Goal: Information Seeking & Learning: Compare options

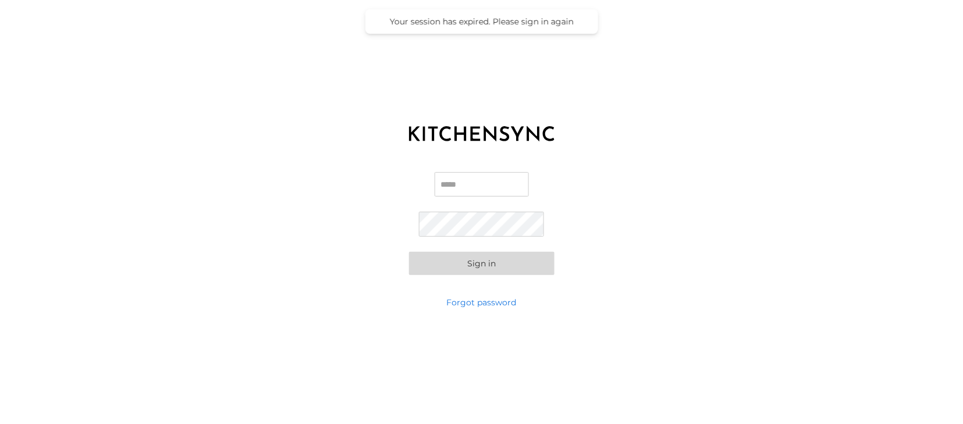
type input "**********"
click at [482, 265] on button "Sign in" at bounding box center [481, 263] width 145 height 23
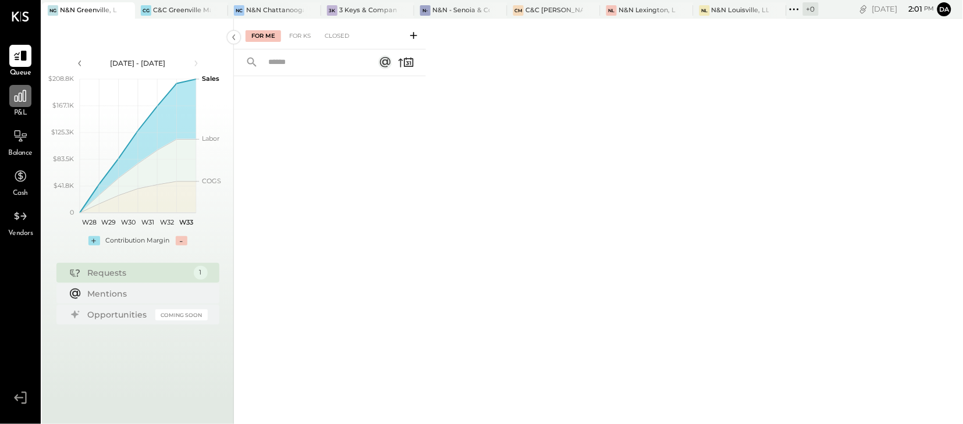
click at [27, 99] on icon at bounding box center [20, 95] width 15 height 15
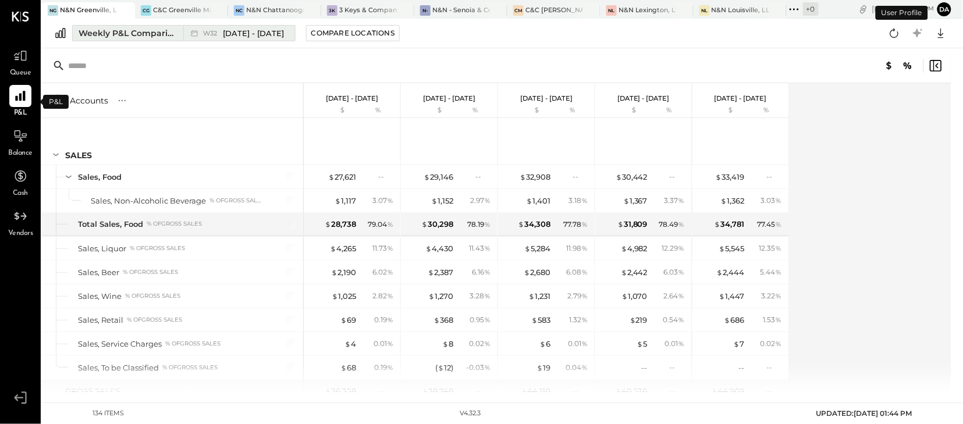
click at [151, 33] on div "Weekly P&L Comparison" at bounding box center [128, 33] width 98 height 12
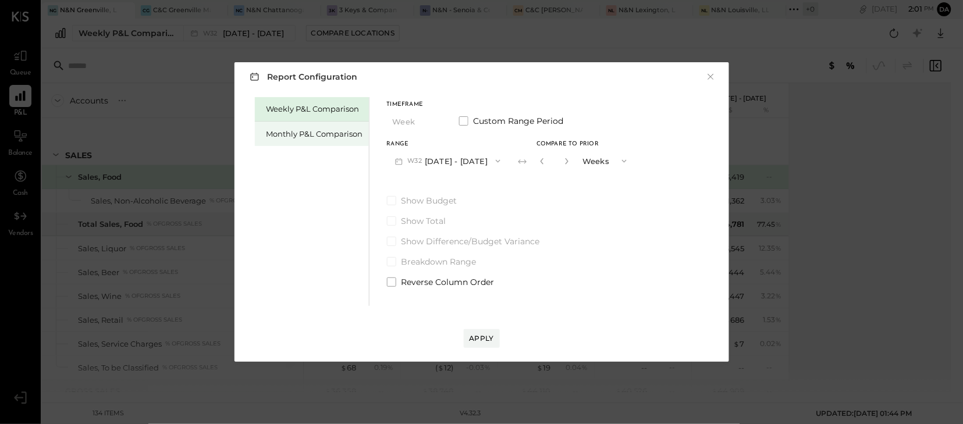
click at [300, 142] on div "Monthly P&L Comparison" at bounding box center [312, 134] width 114 height 24
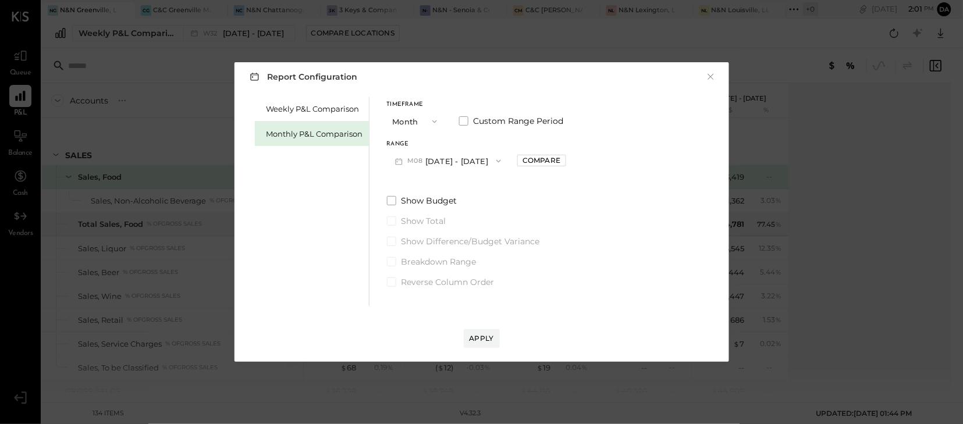
click at [501, 162] on button "M08 [DATE] - [DATE]" at bounding box center [448, 161] width 123 height 22
click at [432, 120] on icon "button" at bounding box center [434, 121] width 9 height 9
click at [402, 165] on span "YTD" at bounding box center [402, 163] width 12 height 8
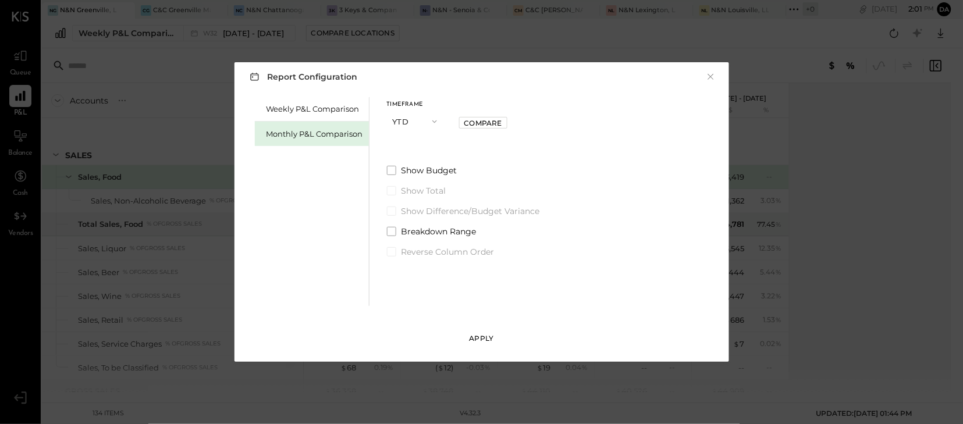
click at [478, 338] on div "Apply" at bounding box center [482, 338] width 24 height 10
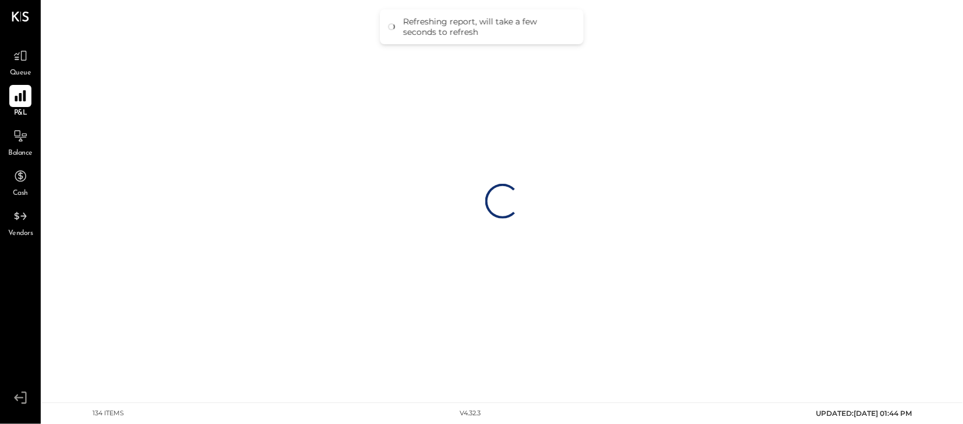
click at [22, 89] on icon at bounding box center [20, 95] width 15 height 15
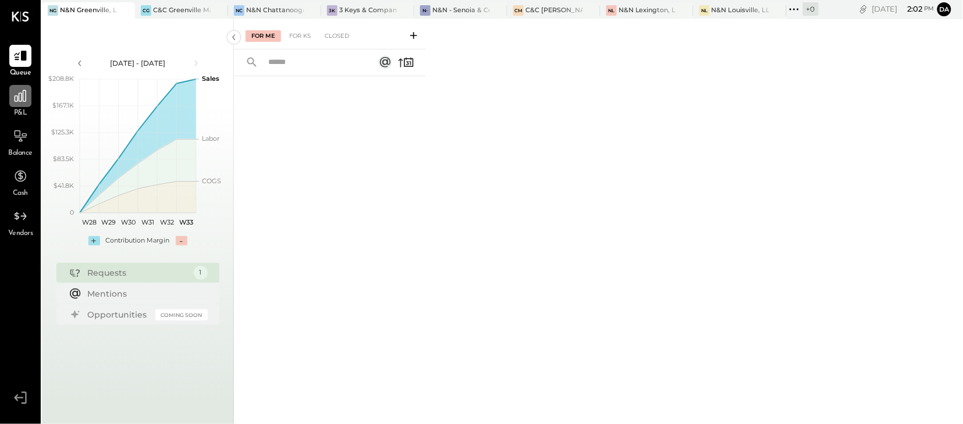
click at [19, 98] on icon at bounding box center [21, 96] width 12 height 12
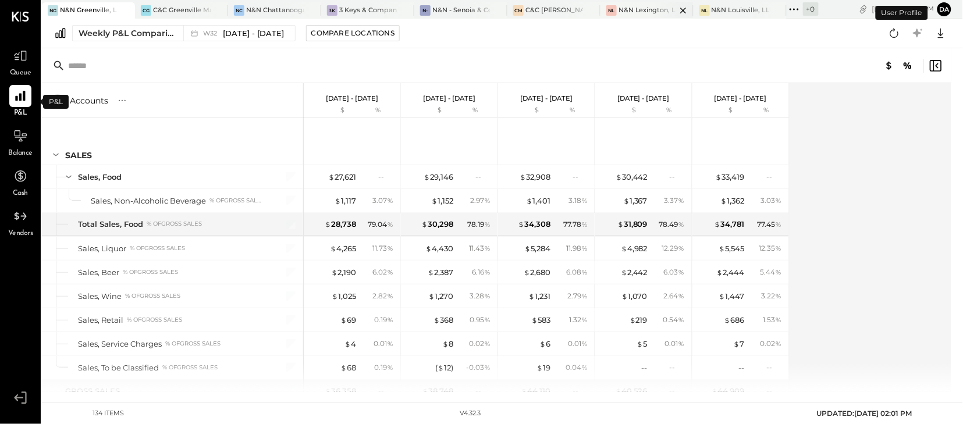
click at [649, 13] on div "N&N Lexington, LLC" at bounding box center [648, 10] width 58 height 9
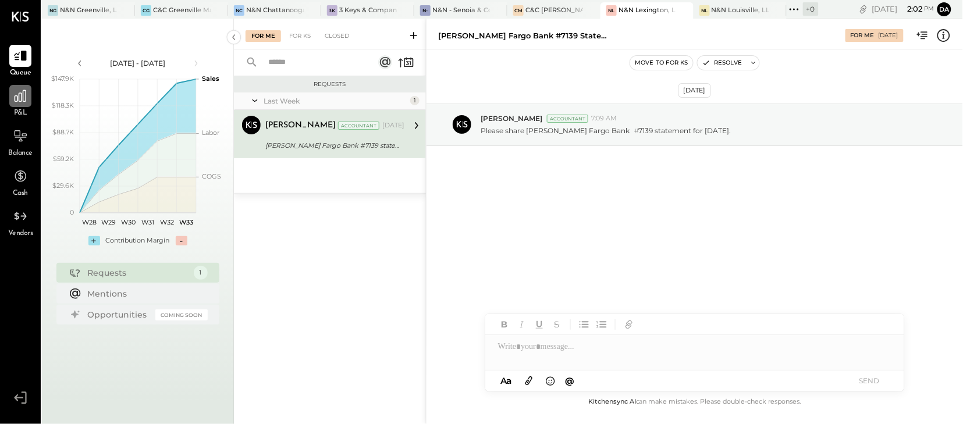
click at [20, 99] on icon at bounding box center [20, 95] width 15 height 15
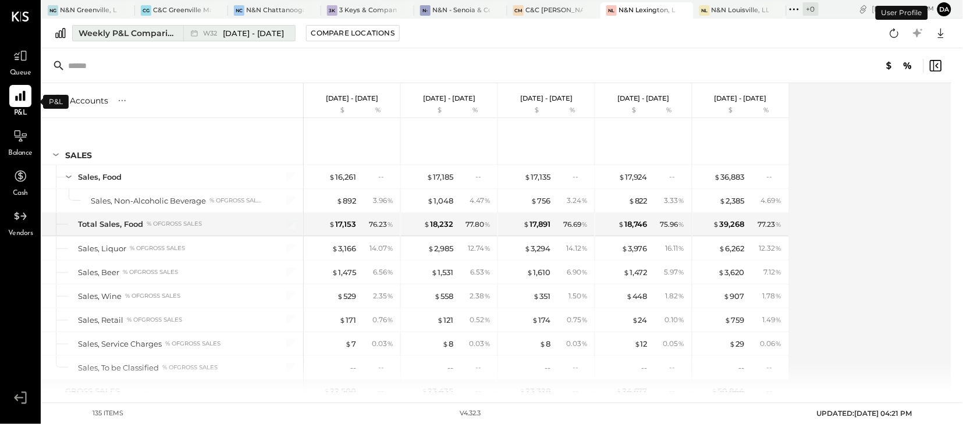
click at [133, 29] on div "Weekly P&L Comparison" at bounding box center [128, 33] width 98 height 12
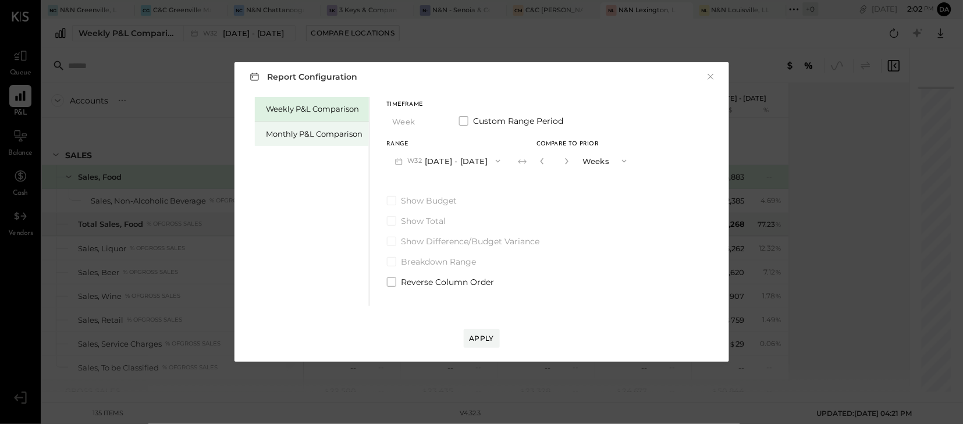
click at [282, 131] on div "Monthly P&L Comparison" at bounding box center [315, 134] width 97 height 11
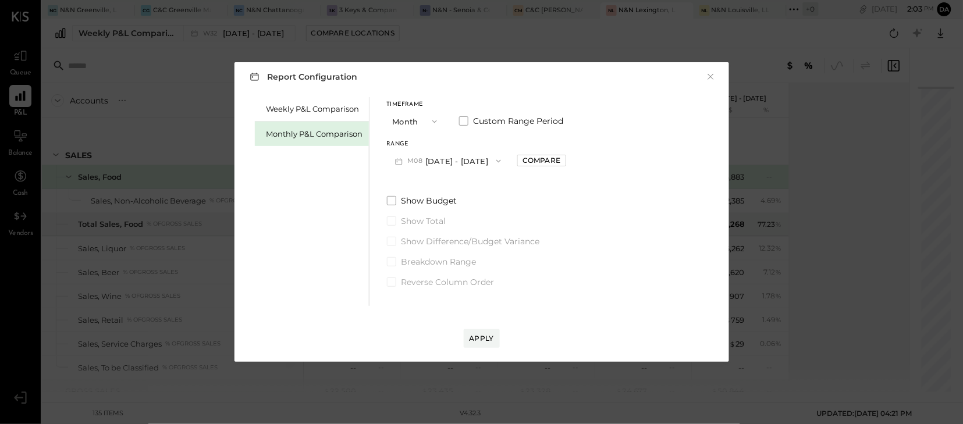
click at [494, 164] on icon "button" at bounding box center [498, 161] width 9 height 9
click at [432, 120] on icon "button" at bounding box center [434, 121] width 9 height 9
click at [404, 162] on span "YTD" at bounding box center [402, 163] width 12 height 8
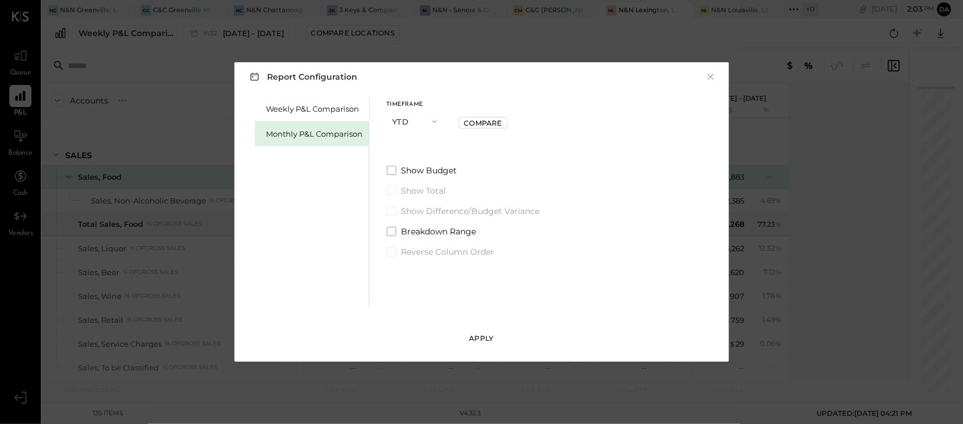
click at [484, 340] on div "Apply" at bounding box center [482, 338] width 24 height 10
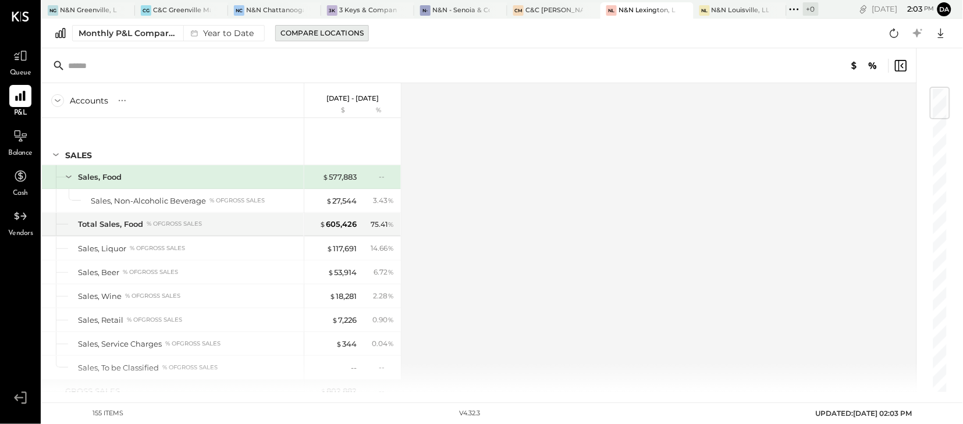
click at [343, 38] on button "Compare Locations" at bounding box center [322, 33] width 94 height 16
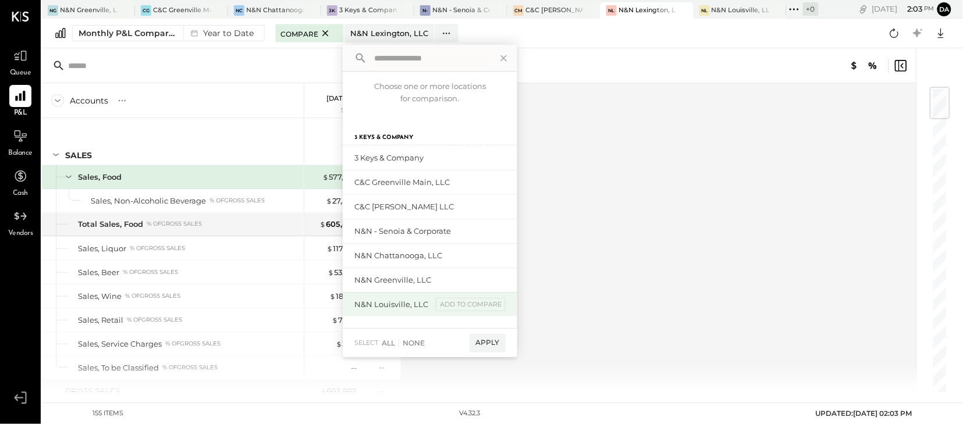
click at [371, 305] on div "N&N Louisville, LLC" at bounding box center [393, 304] width 78 height 11
click at [482, 342] on div "Apply" at bounding box center [488, 343] width 36 height 19
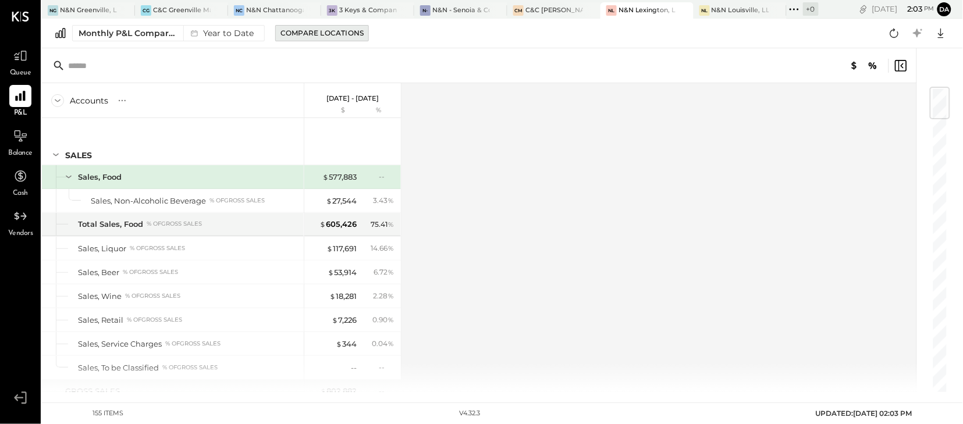
click at [332, 35] on div "Compare Locations" at bounding box center [321, 33] width 83 height 10
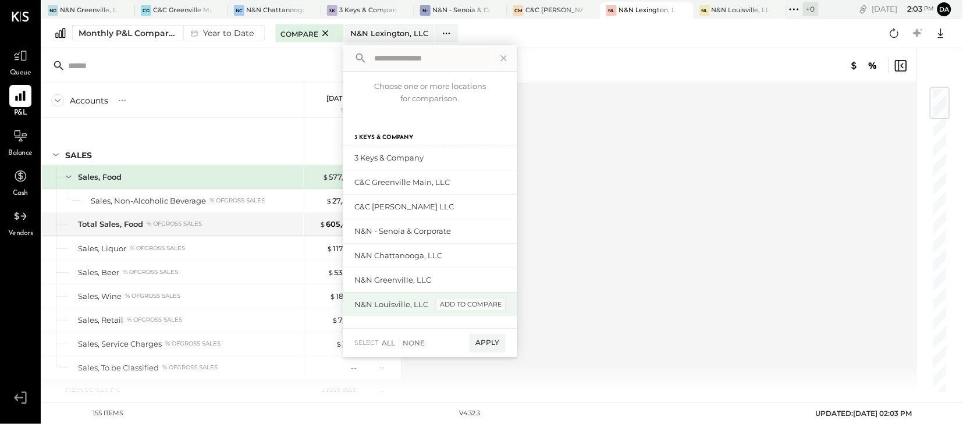
click at [473, 304] on div "add to compare" at bounding box center [471, 305] width 70 height 14
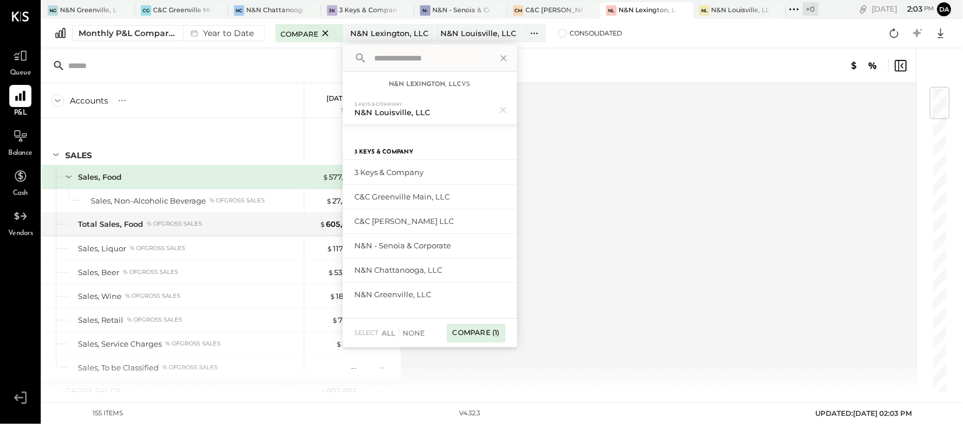
click at [475, 333] on div "Compare (1)" at bounding box center [476, 333] width 59 height 19
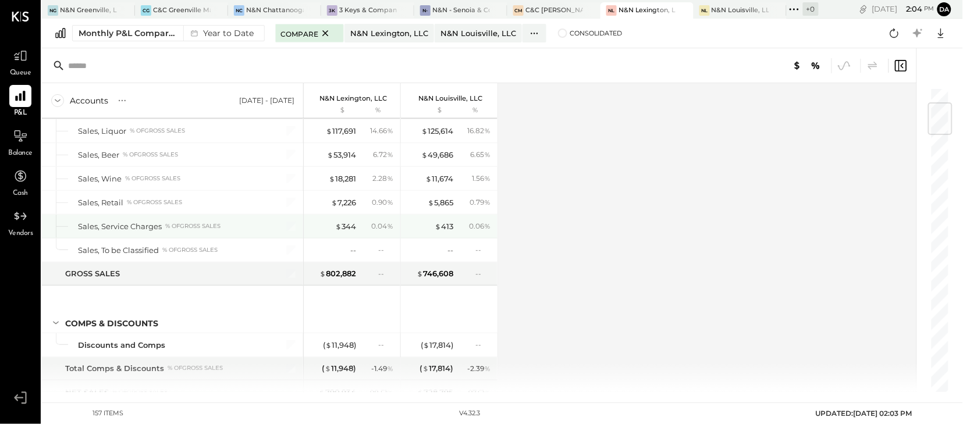
scroll to position [133, 0]
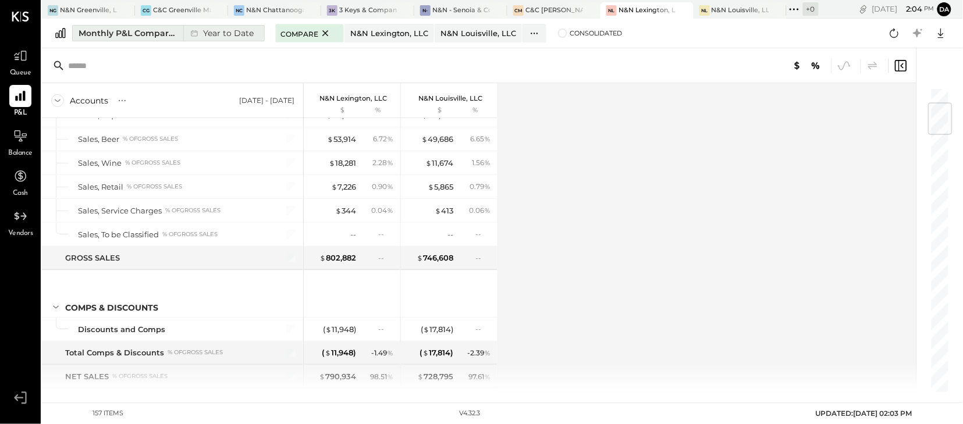
click at [150, 38] on div "Monthly P&L Comparison" at bounding box center [128, 33] width 98 height 12
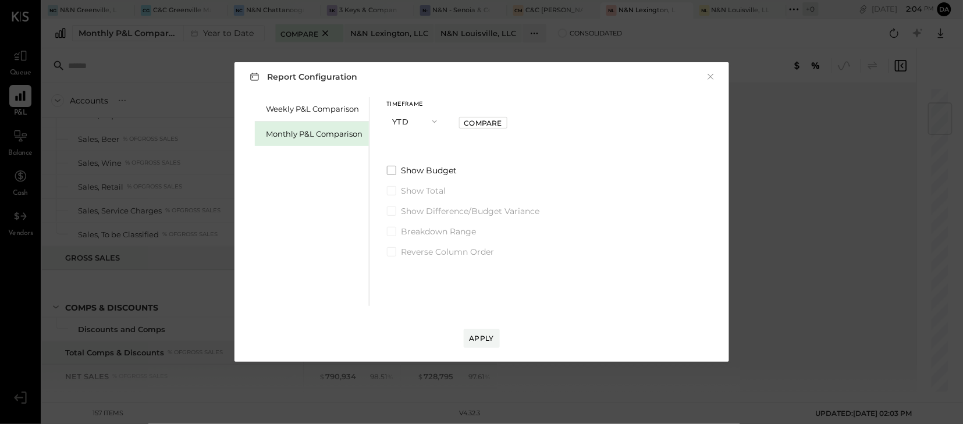
click at [432, 124] on icon "button" at bounding box center [434, 121] width 9 height 9
click at [400, 183] on span "Year" at bounding box center [404, 184] width 16 height 8
click at [503, 160] on icon "button" at bounding box center [498, 161] width 9 height 9
click at [459, 187] on span "[DATE] - [DATE]" at bounding box center [443, 187] width 55 height 10
click at [484, 340] on div "Apply" at bounding box center [482, 338] width 24 height 10
